Goal: Task Accomplishment & Management: Use online tool/utility

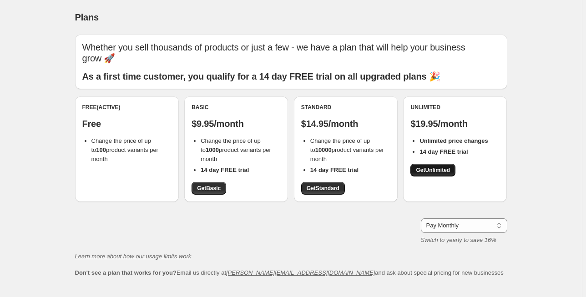
click at [437, 171] on span "Get Unlimited" at bounding box center [433, 170] width 34 height 7
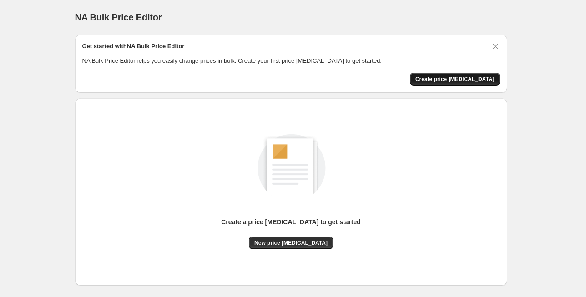
click at [456, 78] on span "Create price [MEDICAL_DATA]" at bounding box center [455, 79] width 79 height 7
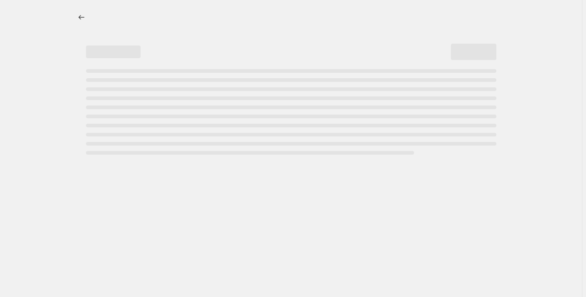
select select "percentage"
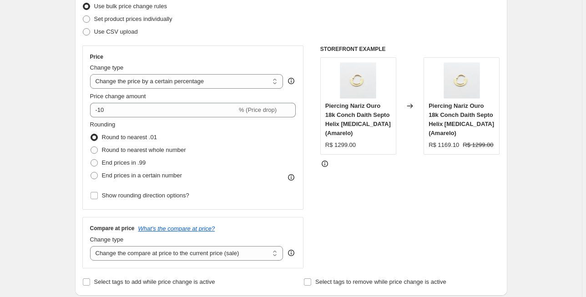
scroll to position [146, 0]
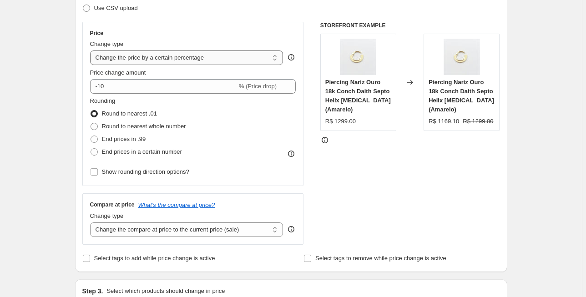
click at [229, 60] on select "Change the price to a certain amount Change the price by a certain amount Chang…" at bounding box center [187, 58] width 194 height 15
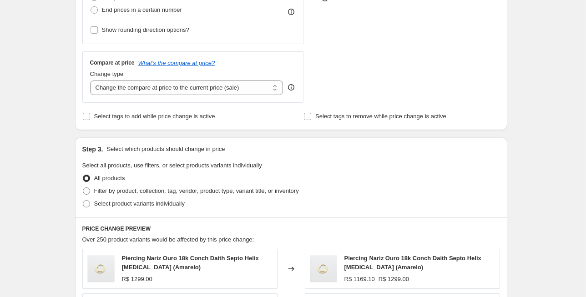
scroll to position [299, 0]
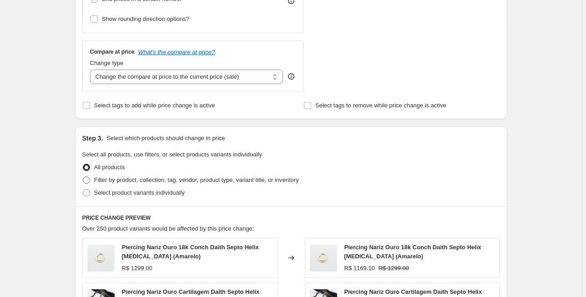
click at [153, 180] on span "Filter by product, collection, tag, vendor, product type, variant title, or inv…" at bounding box center [196, 180] width 205 height 7
click at [83, 177] on input "Filter by product, collection, tag, vendor, product type, variant title, or inv…" at bounding box center [83, 177] width 0 height 0
radio input "true"
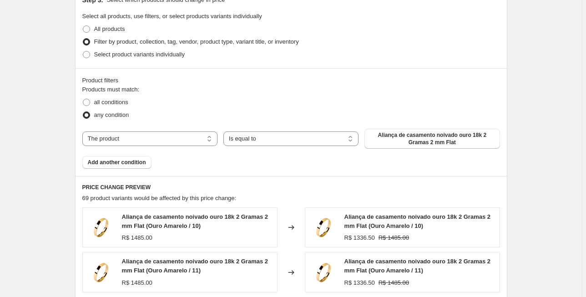
scroll to position [444, 0]
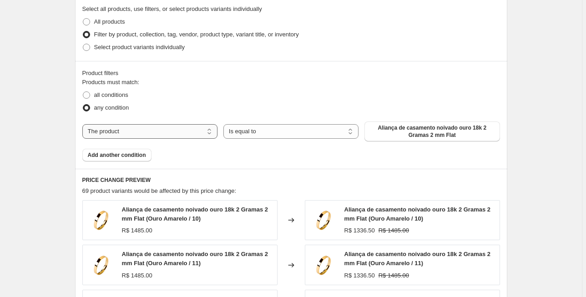
click at [164, 131] on select "The product The product's collection The product's tag The product's vendor The…" at bounding box center [149, 131] width 135 height 15
click at [250, 130] on select "Is equal to Is not equal to" at bounding box center [291, 131] width 135 height 15
click at [392, 130] on span "Aliança de casamento noivado ouro 18k 2 Gramas 2 mm Flat" at bounding box center [432, 131] width 124 height 15
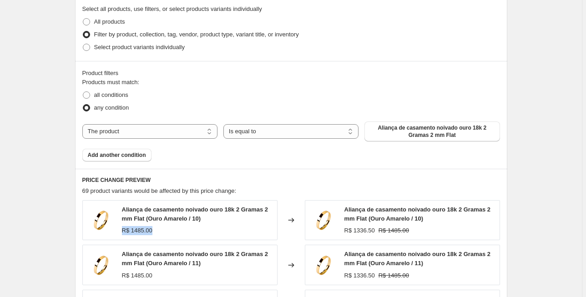
drag, startPoint x: 154, startPoint y: 230, endPoint x: 124, endPoint y: 231, distance: 30.5
click at [124, 231] on div "R$ 1485.00" at bounding box center [197, 230] width 151 height 9
copy div "R$ 1485.00"
click at [167, 130] on select "The product The product's collection The product's tag The product's vendor The…" at bounding box center [149, 131] width 135 height 15
select select "collection"
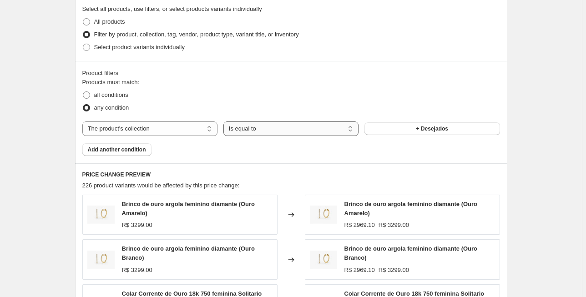
click at [251, 127] on select "Is equal to Is not equal to" at bounding box center [291, 129] width 135 height 15
click at [433, 129] on span "+ Desejados" at bounding box center [433, 128] width 32 height 7
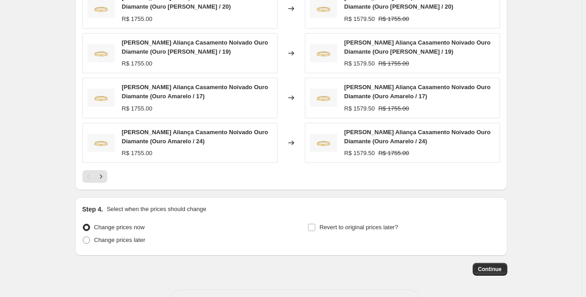
scroll to position [699, 0]
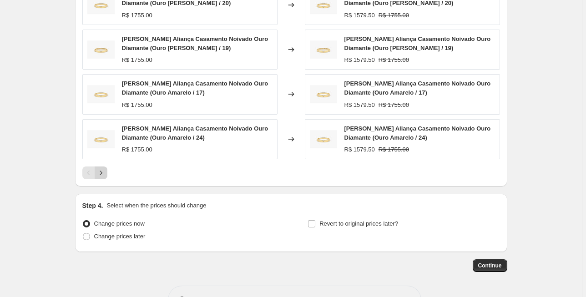
click at [106, 171] on icon "Next" at bounding box center [101, 172] width 9 height 9
click at [100, 174] on icon "Next" at bounding box center [101, 172] width 9 height 9
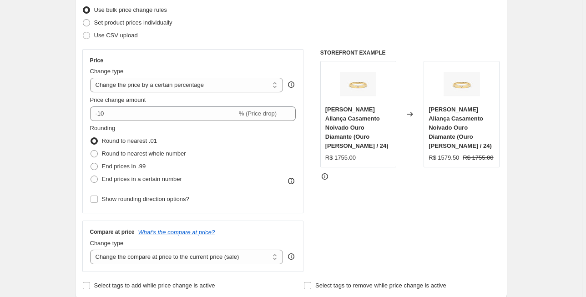
scroll to position [117, 0]
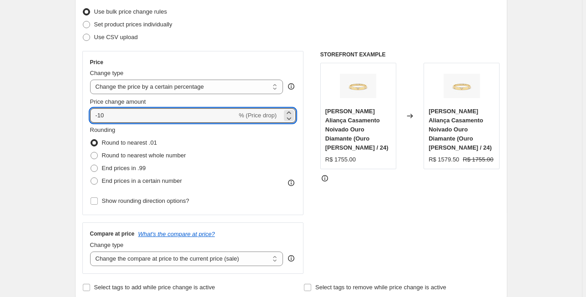
drag, startPoint x: 157, startPoint y: 116, endPoint x: 75, endPoint y: 118, distance: 82.4
click at [289, 112] on icon at bounding box center [289, 112] width 9 height 9
click at [291, 120] on icon at bounding box center [289, 118] width 9 height 9
type input "88"
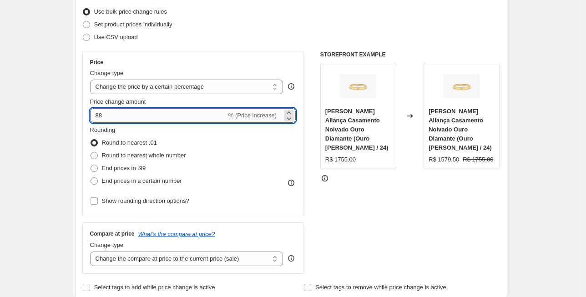
click at [97, 118] on input "88" at bounding box center [158, 115] width 137 height 15
click at [249, 154] on div "Rounding Round to nearest .01 Round to nearest whole number End prices in .99 E…" at bounding box center [193, 157] width 206 height 62
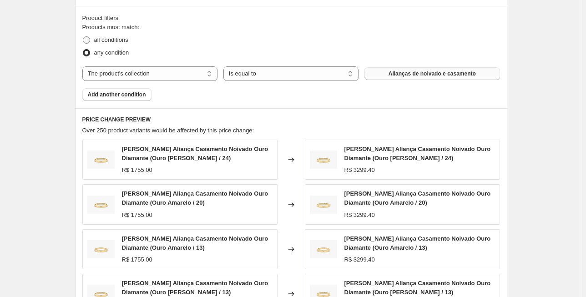
scroll to position [474, 0]
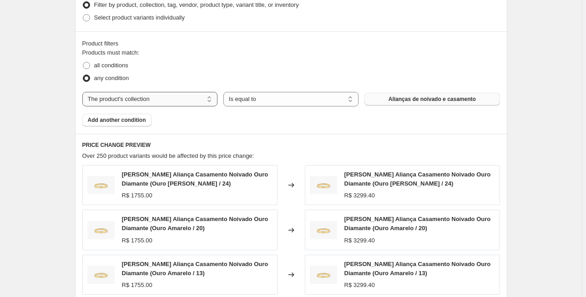
click at [204, 98] on select "The product The product's collection The product's tag The product's vendor The…" at bounding box center [149, 99] width 135 height 15
select select "product_type"
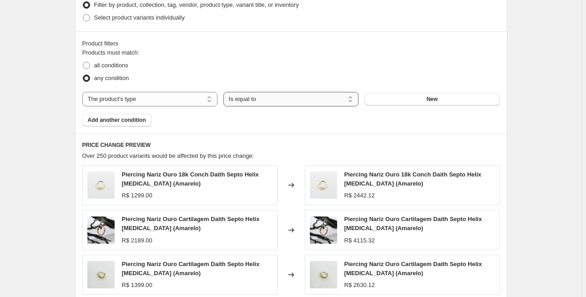
click at [276, 100] on select "Is equal to Is not equal to" at bounding box center [291, 99] width 135 height 15
click at [443, 98] on button "New" at bounding box center [432, 99] width 135 height 13
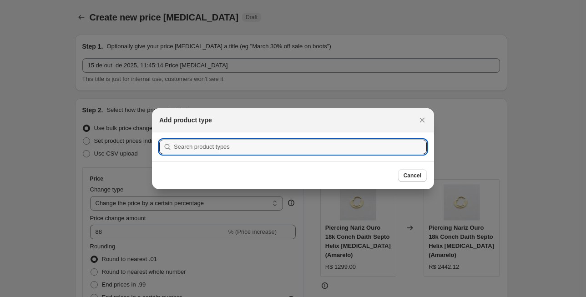
scroll to position [0, 0]
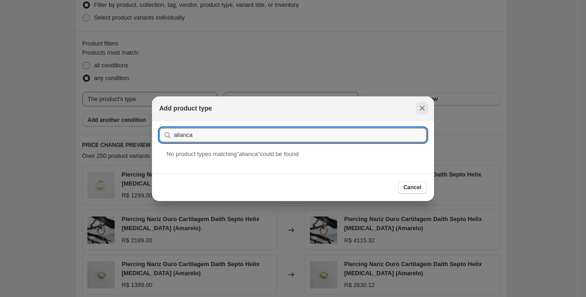
type input "alianca"
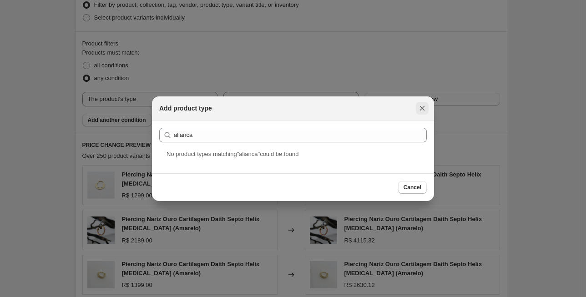
click at [421, 109] on icon "Close" at bounding box center [422, 108] width 9 height 9
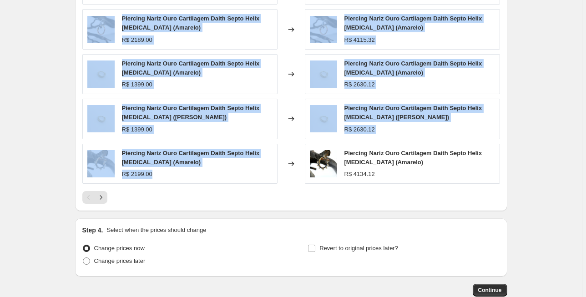
scroll to position [729, 0]
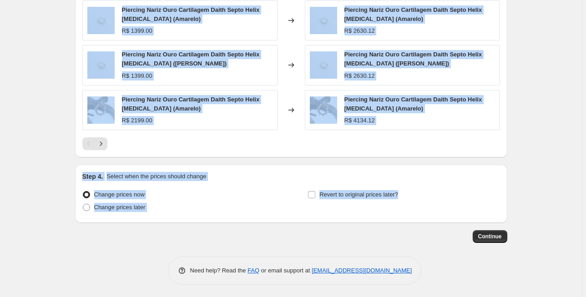
drag, startPoint x: 92, startPoint y: 16, endPoint x: 431, endPoint y: 198, distance: 384.6
copy div "Create new price [MEDICAL_DATA] Draft Step 1. Optionally give your price [MEDIC…"
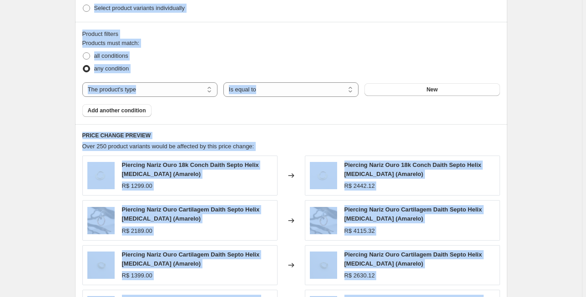
scroll to position [474, 0]
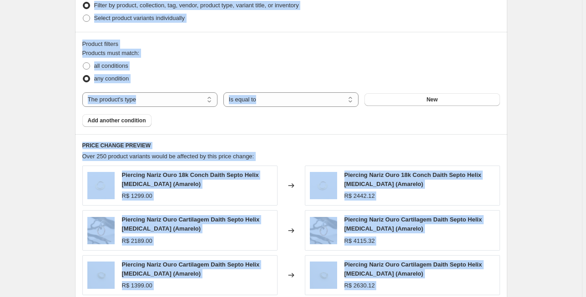
click at [208, 56] on fieldset "Products must match: all conditions any condition" at bounding box center [291, 67] width 418 height 36
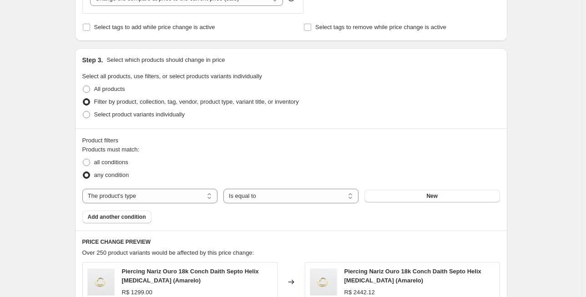
scroll to position [437, 0]
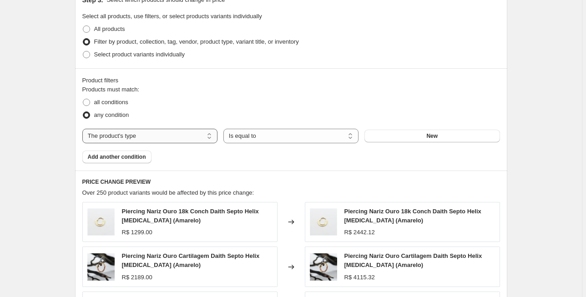
click at [164, 137] on select "The product The product's collection The product's tag The product's vendor The…" at bounding box center [149, 136] width 135 height 15
select select "collection"
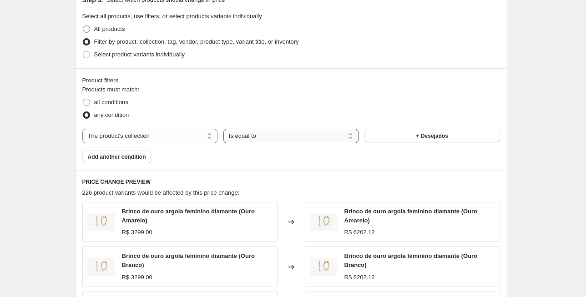
click at [280, 137] on select "Is equal to Is not equal to" at bounding box center [291, 136] width 135 height 15
click at [429, 136] on span "+ Desejados" at bounding box center [433, 136] width 32 height 7
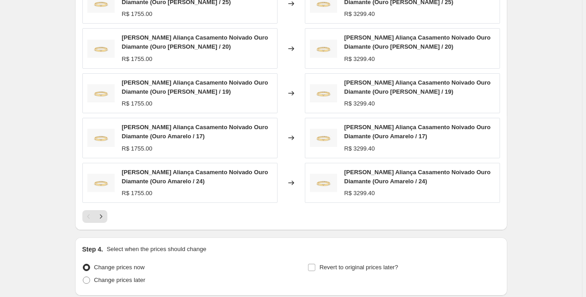
scroll to position [729, 0]
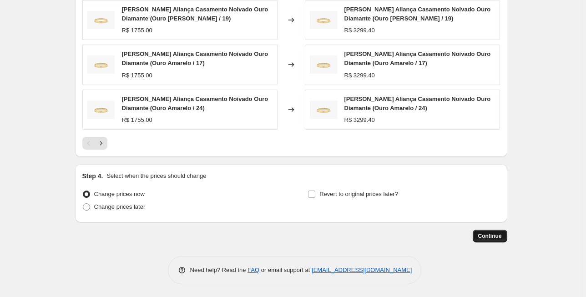
click at [482, 235] on span "Continue" at bounding box center [491, 236] width 24 height 7
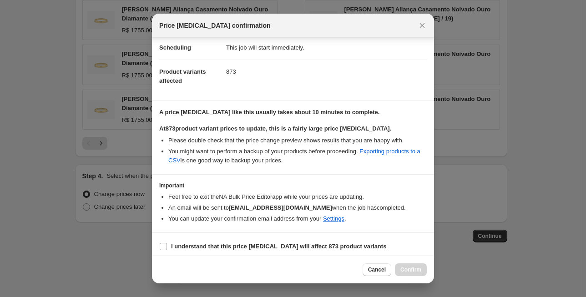
scroll to position [79, 0]
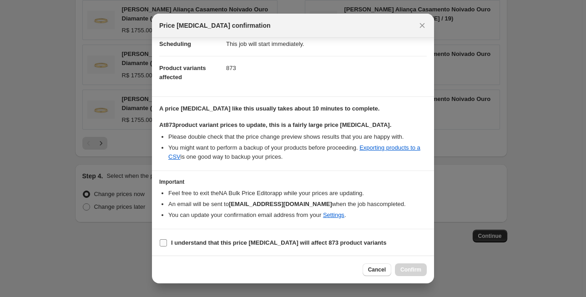
click at [162, 242] on input "I understand that this price [MEDICAL_DATA] will affect 873 product variants" at bounding box center [163, 243] width 7 height 7
checkbox input "true"
click at [417, 271] on span "Confirm" at bounding box center [411, 269] width 21 height 7
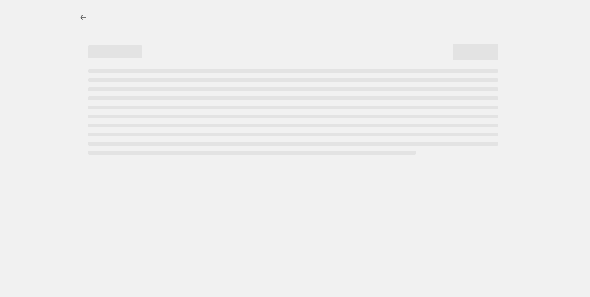
select select "percentage"
select select "collection"
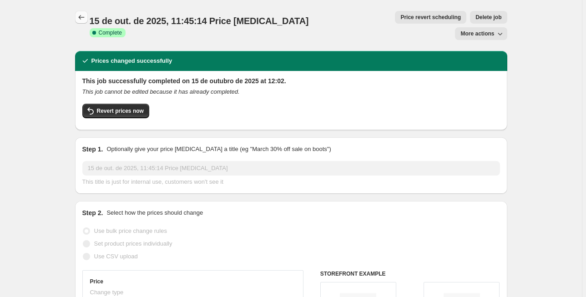
click at [85, 19] on icon "Price change jobs" at bounding box center [81, 17] width 9 height 9
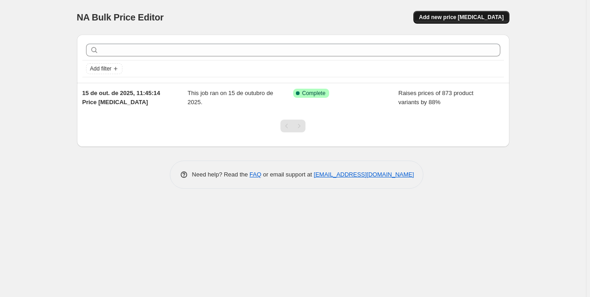
click at [467, 14] on span "Add new price [MEDICAL_DATA]" at bounding box center [461, 17] width 85 height 7
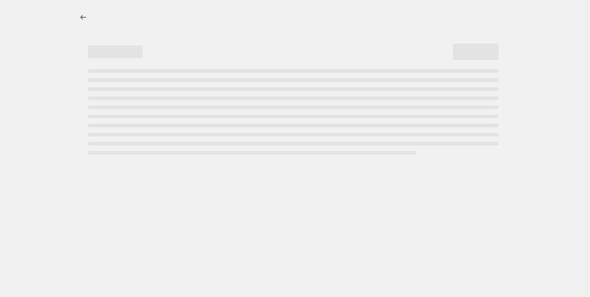
select select "percentage"
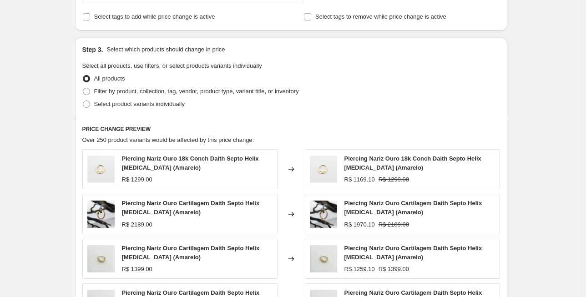
scroll to position [401, 0]
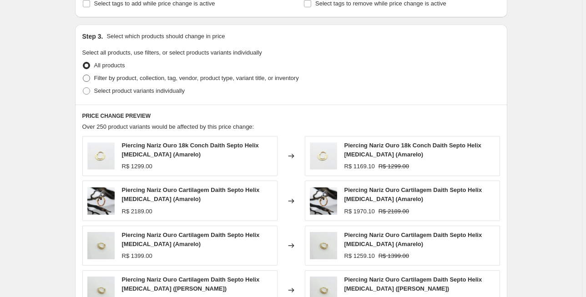
click at [105, 78] on span "Filter by product, collection, tag, vendor, product type, variant title, or inv…" at bounding box center [196, 78] width 205 height 7
click at [83, 75] on input "Filter by product, collection, tag, vendor, product type, variant title, or inv…" at bounding box center [83, 75] width 0 height 0
radio input "true"
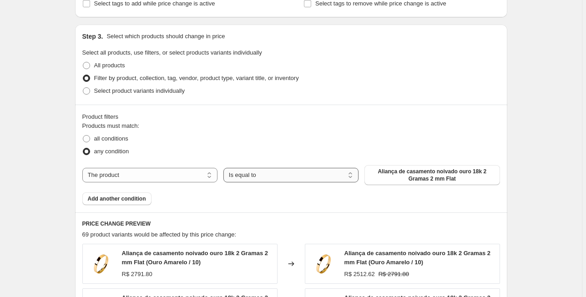
click at [248, 176] on select "Is equal to Is not equal to" at bounding box center [291, 175] width 135 height 15
click at [199, 177] on select "The product The product's collection The product's tag The product's vendor The…" at bounding box center [149, 175] width 135 height 15
select select "collection"
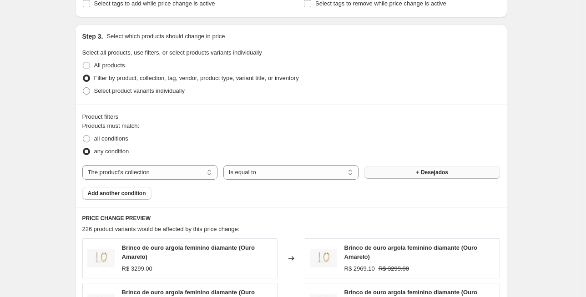
click at [443, 173] on span "+ Desejados" at bounding box center [433, 172] width 32 height 7
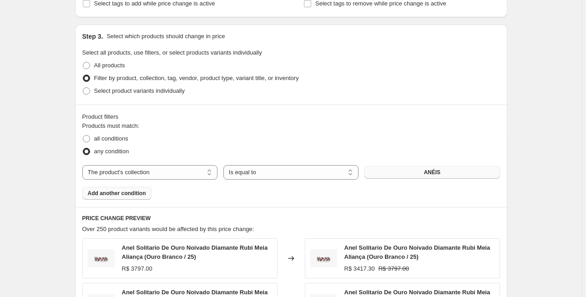
click at [126, 195] on span "Add another condition" at bounding box center [117, 193] width 58 height 7
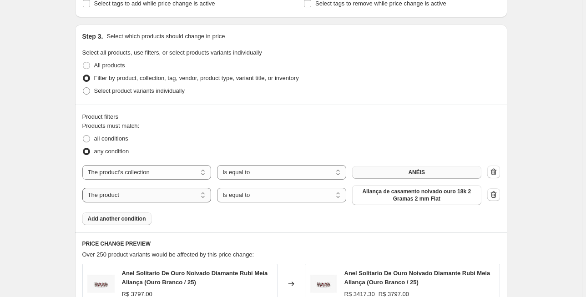
click at [178, 191] on select "The product The product's collection The product's tag The product's vendor The…" at bounding box center [146, 195] width 129 height 15
select select "title"
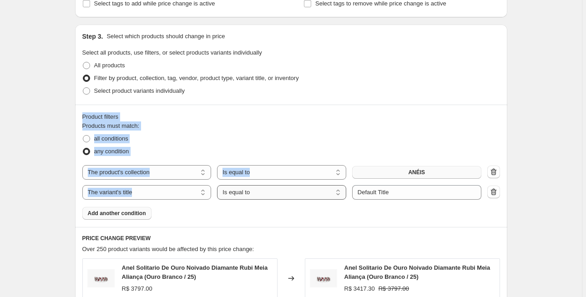
drag, startPoint x: 83, startPoint y: 116, endPoint x: 249, endPoint y: 193, distance: 182.1
click at [249, 193] on div "Product filters Products must match: all conditions any condition The product T…" at bounding box center [291, 166] width 433 height 122
copy div "Product filters Products must match: all conditions any condition The product T…"
click at [268, 192] on select "Is equal to Is not equal to Contains" at bounding box center [281, 192] width 129 height 15
select select "not_equal"
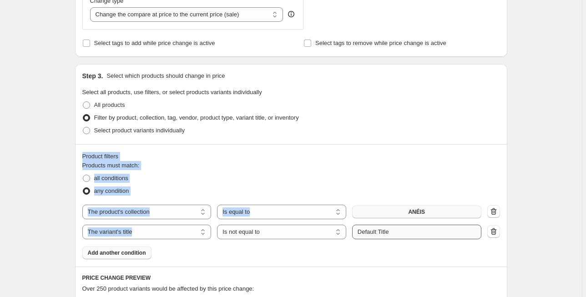
scroll to position [364, 0]
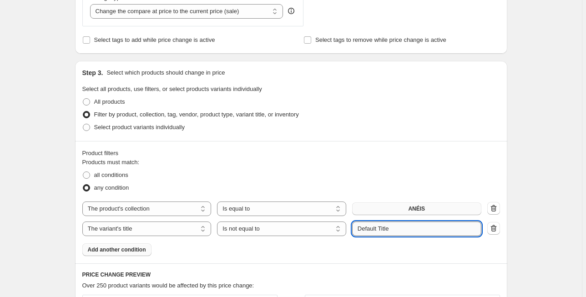
click at [395, 229] on input "Default Title" at bounding box center [416, 229] width 129 height 15
type input "D"
type input "noivado"
click at [352, 61] on button "Submit" at bounding box center [365, 66] width 26 height 10
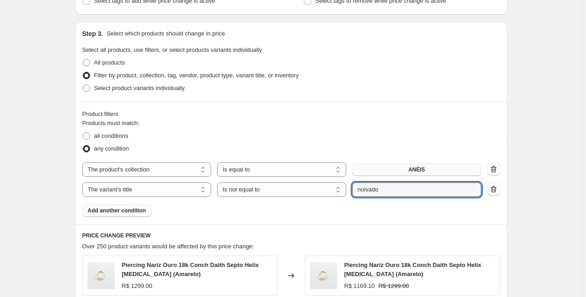
scroll to position [401, 0]
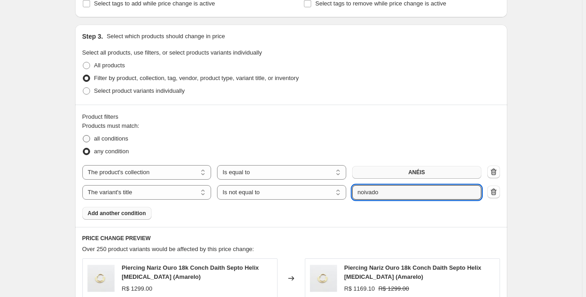
click at [89, 138] on span at bounding box center [86, 138] width 7 height 7
click at [83, 136] on input "all conditions" at bounding box center [83, 135] width 0 height 0
radio input "true"
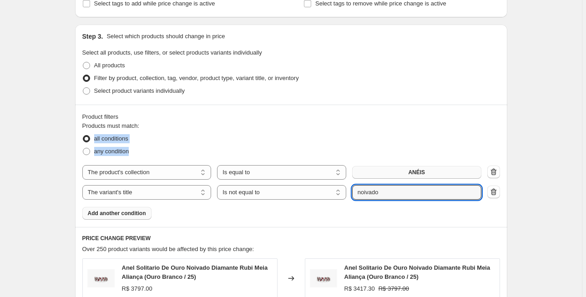
drag, startPoint x: 135, startPoint y: 151, endPoint x: 91, endPoint y: 141, distance: 45.4
click at [91, 141] on ul "all conditions any condition" at bounding box center [291, 145] width 418 height 25
copy ul "all conditions any condition"
click at [266, 121] on div "Product filters" at bounding box center [291, 116] width 418 height 9
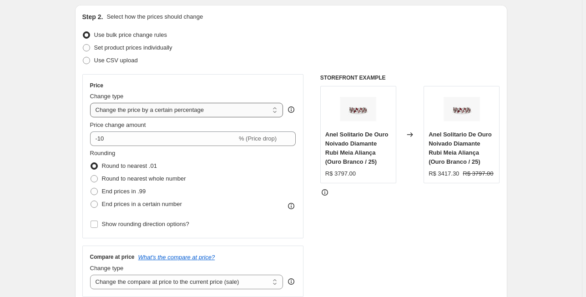
scroll to position [0, 0]
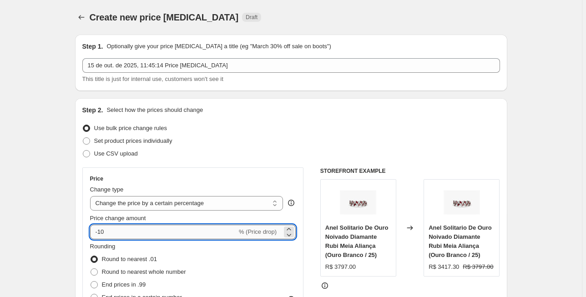
click at [153, 231] on input "-10" at bounding box center [163, 232] width 147 height 15
type input "40"
click at [238, 142] on div "Set product prices individually" at bounding box center [291, 141] width 418 height 13
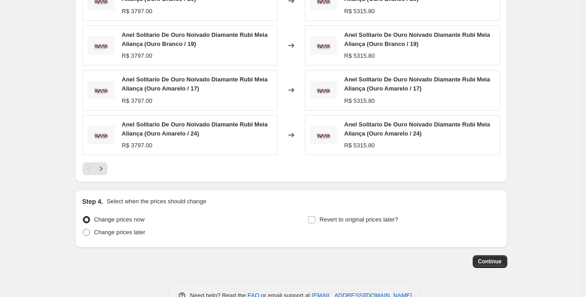
scroll to position [749, 0]
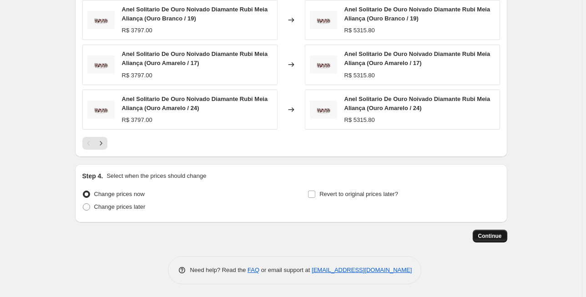
click at [492, 235] on span "Continue" at bounding box center [491, 236] width 24 height 7
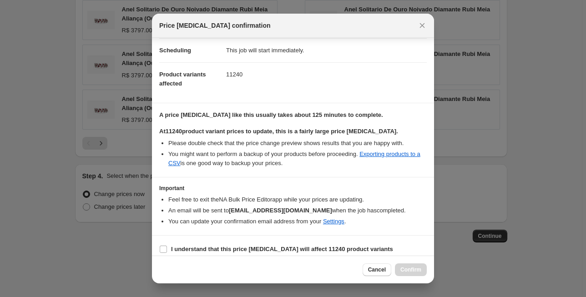
scroll to position [79, 0]
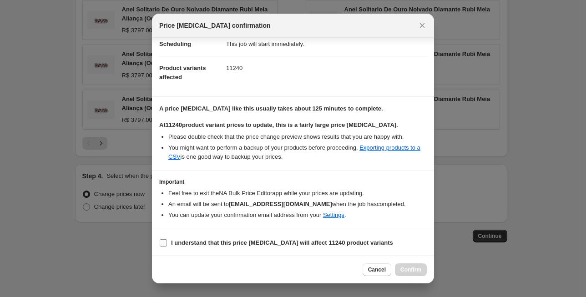
click at [163, 240] on input "I understand that this price [MEDICAL_DATA] will affect 11240 product variants" at bounding box center [163, 243] width 7 height 7
checkbox input "true"
click at [408, 270] on span "Confirm" at bounding box center [411, 269] width 21 height 7
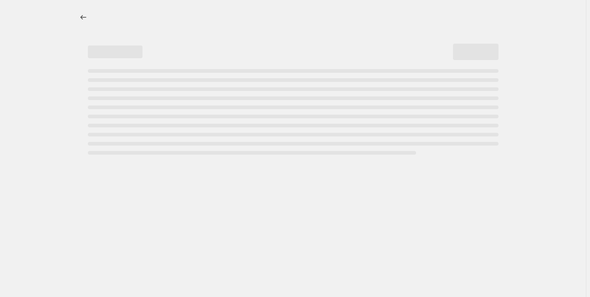
select select "percentage"
select select "collection"
select select "title"
select select "not_equal"
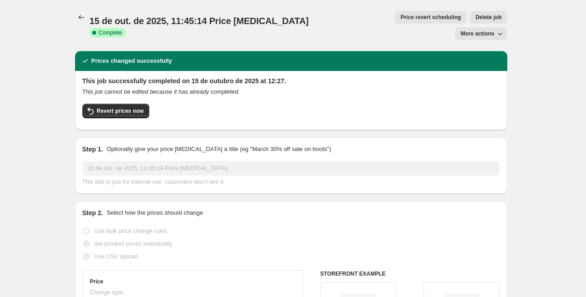
drag, startPoint x: 556, startPoint y: 277, endPoint x: 547, endPoint y: 286, distance: 12.2
click at [129, 107] on span "Revert prices now" at bounding box center [120, 110] width 47 height 7
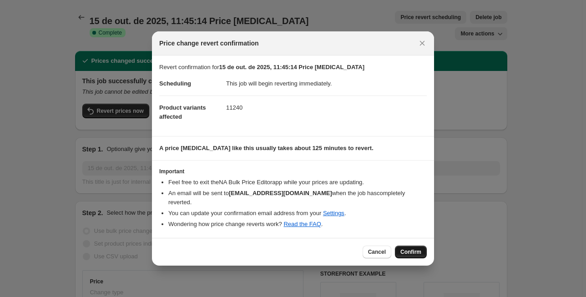
click at [418, 249] on span "Confirm" at bounding box center [411, 252] width 21 height 7
